Goal: Navigation & Orientation: Go to known website

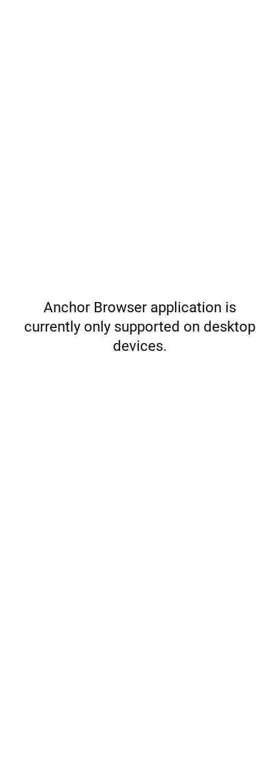
click at [179, 195] on div "Anchor Browser application is currently only supported on desktop devices. Sche…" at bounding box center [139, 382] width 279 height 765
click at [189, 280] on div "Anchor Browser application is currently only supported on desktop devices. Sche…" at bounding box center [139, 382] width 279 height 765
click at [213, 340] on h5 "Anchor Browser application is currently only supported on desktop devices." at bounding box center [139, 327] width 250 height 58
click at [218, 223] on div "Anchor Browser application is currently only supported on desktop devices. Sche…" at bounding box center [139, 382] width 279 height 765
click at [220, 73] on div "Anchor Browser application is currently only supported on desktop devices. Sche…" at bounding box center [139, 382] width 279 height 765
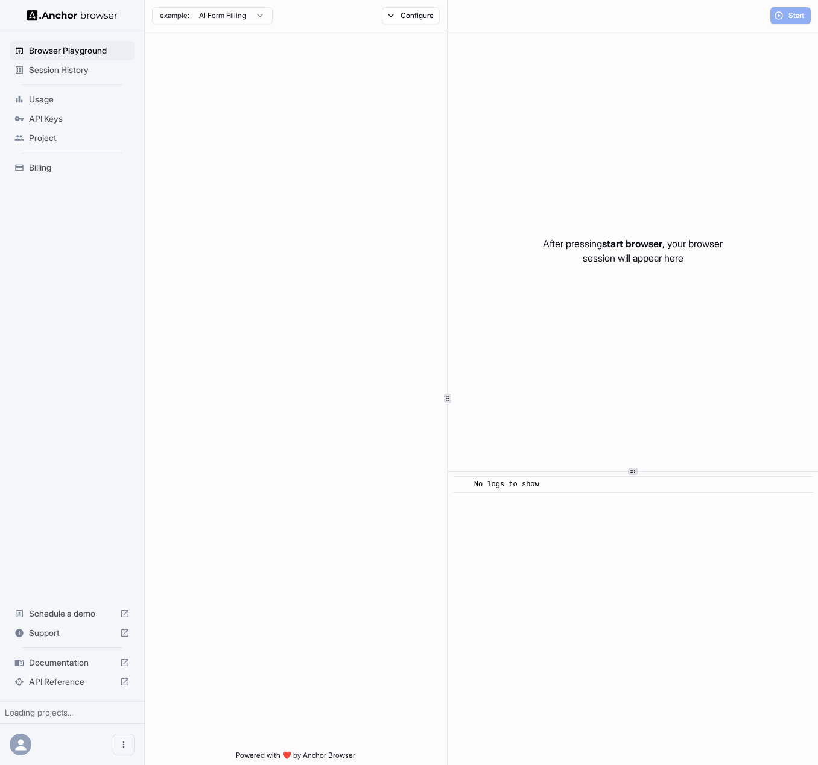
click at [600, 80] on div "After pressing start browser , your browser session will appear here" at bounding box center [633, 251] width 370 height 440
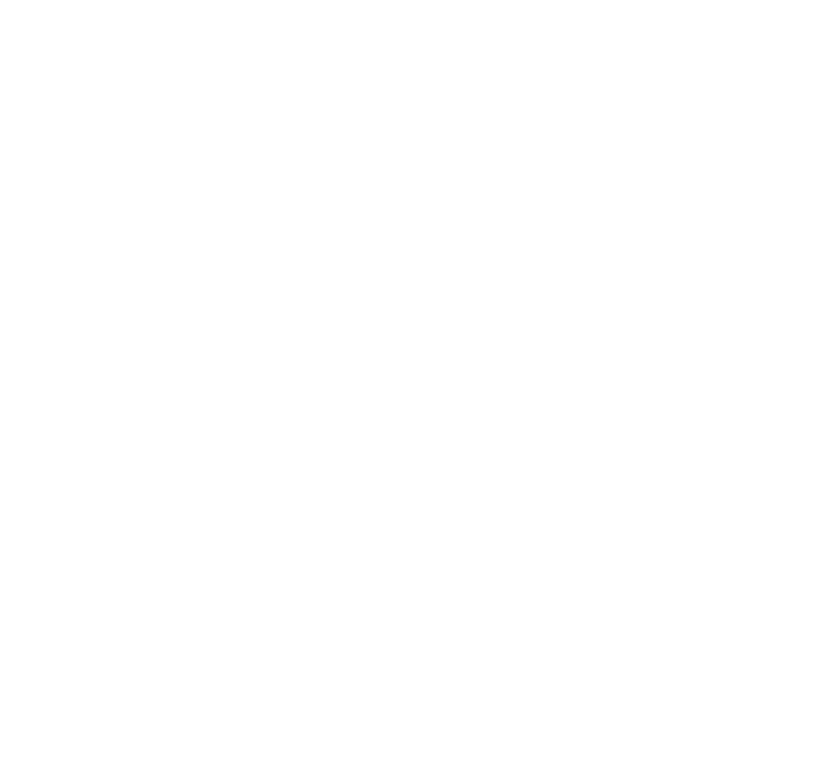
click at [334, 147] on body at bounding box center [409, 382] width 818 height 765
